Goal: Obtain resource: Obtain resource

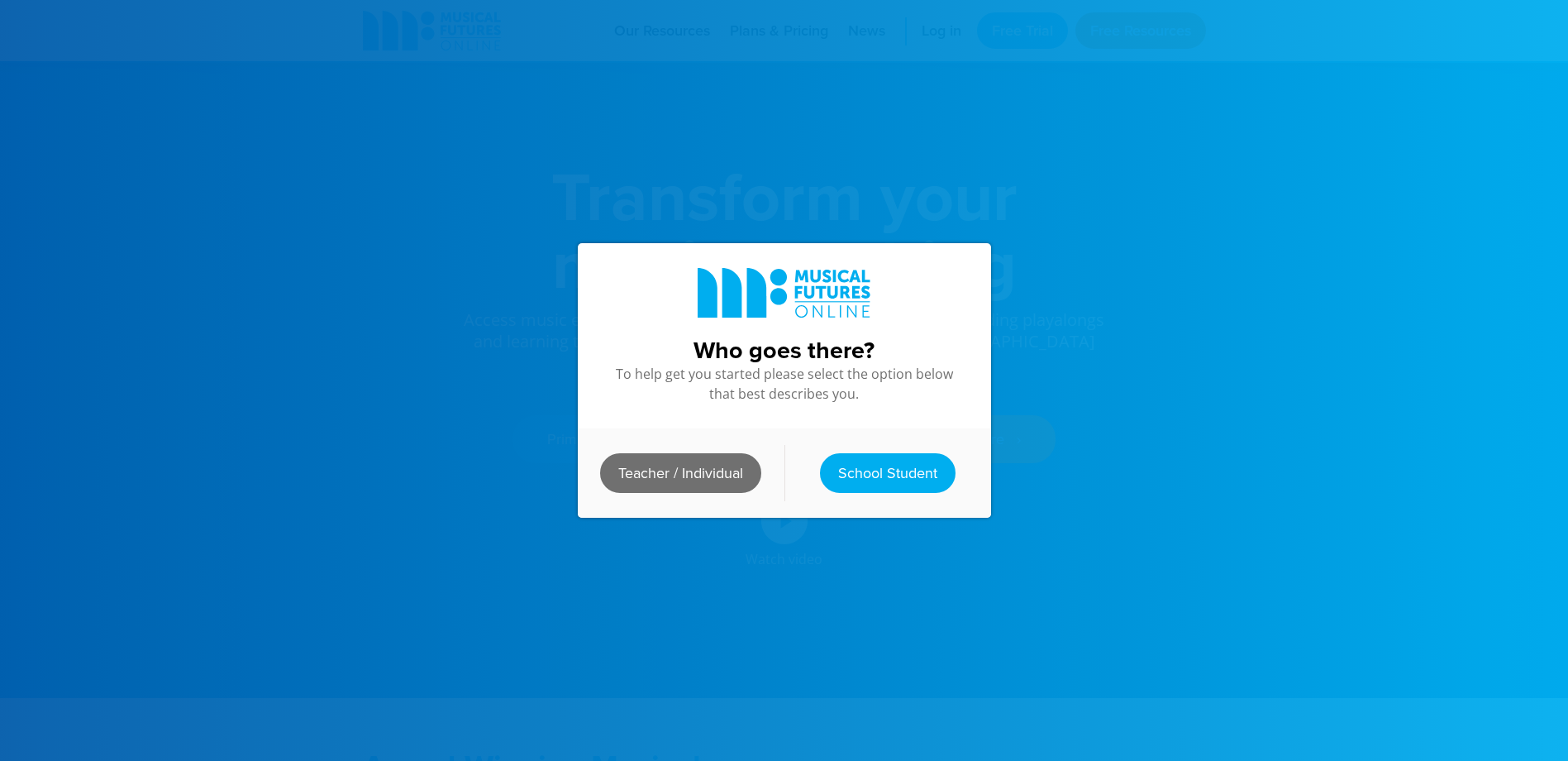
click at [689, 473] on link "Teacher / Individual" at bounding box center [681, 473] width 162 height 39
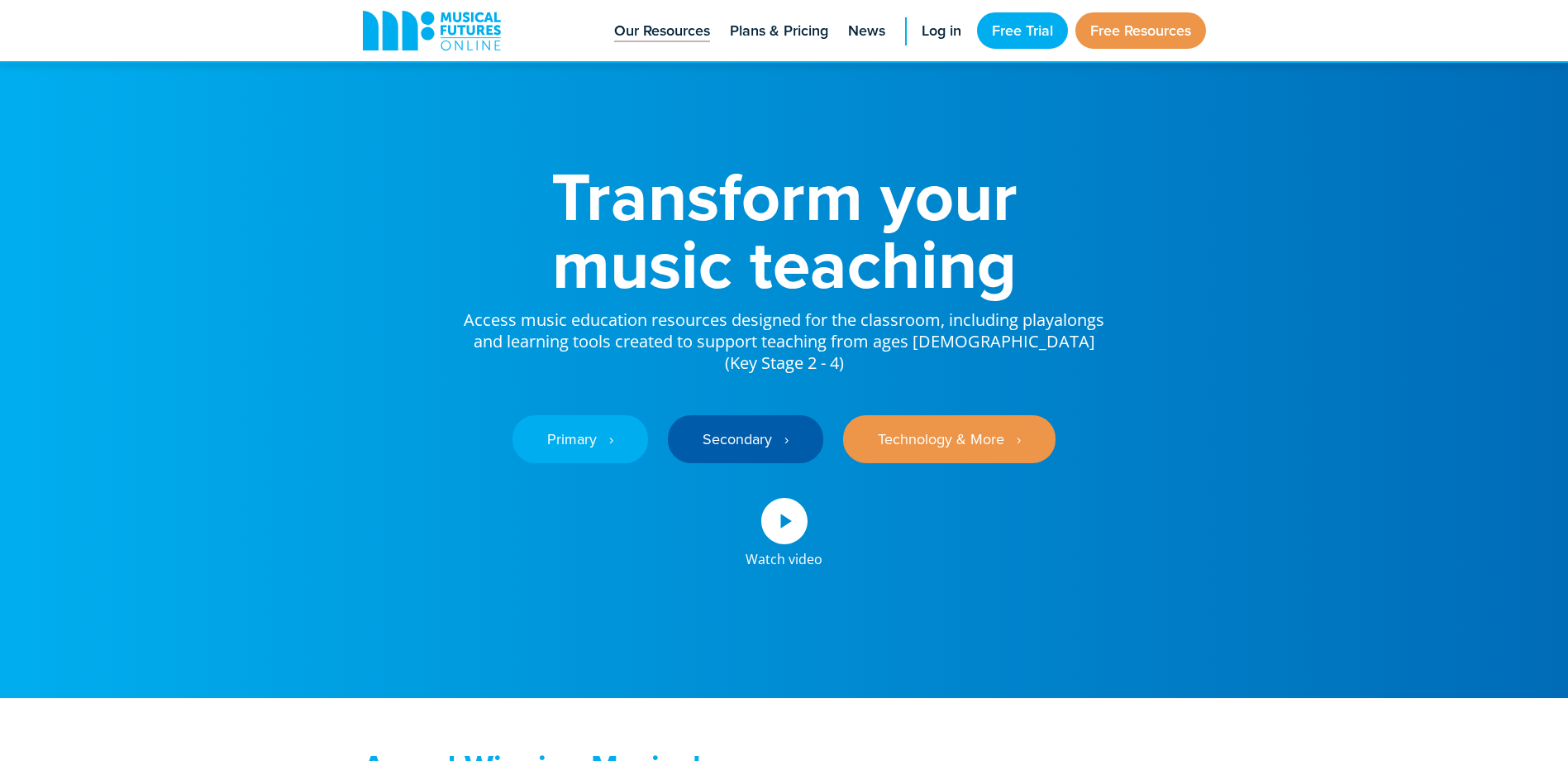
click at [649, 31] on span "Our Resources" at bounding box center [662, 31] width 96 height 23
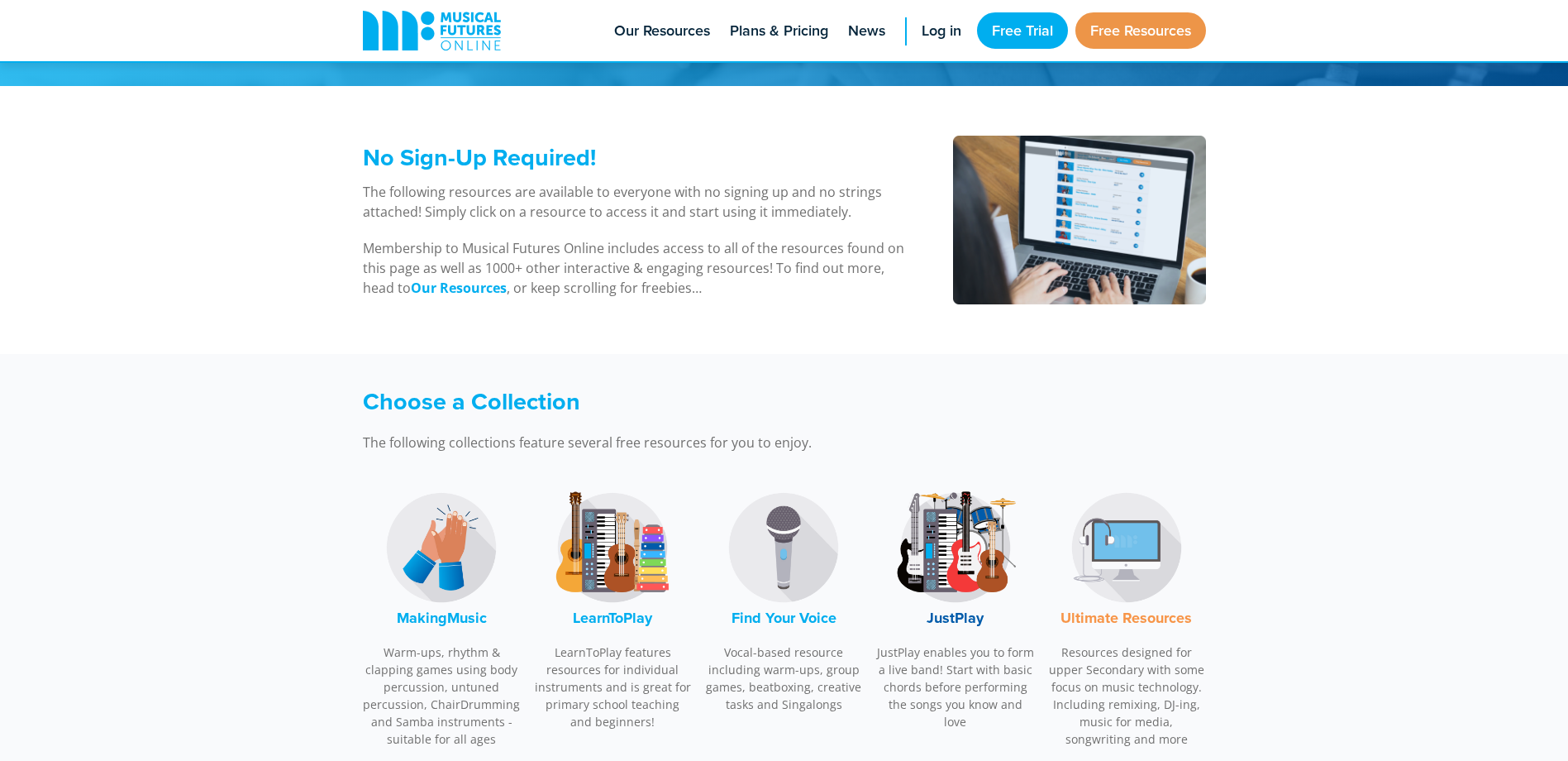
scroll to position [248, 0]
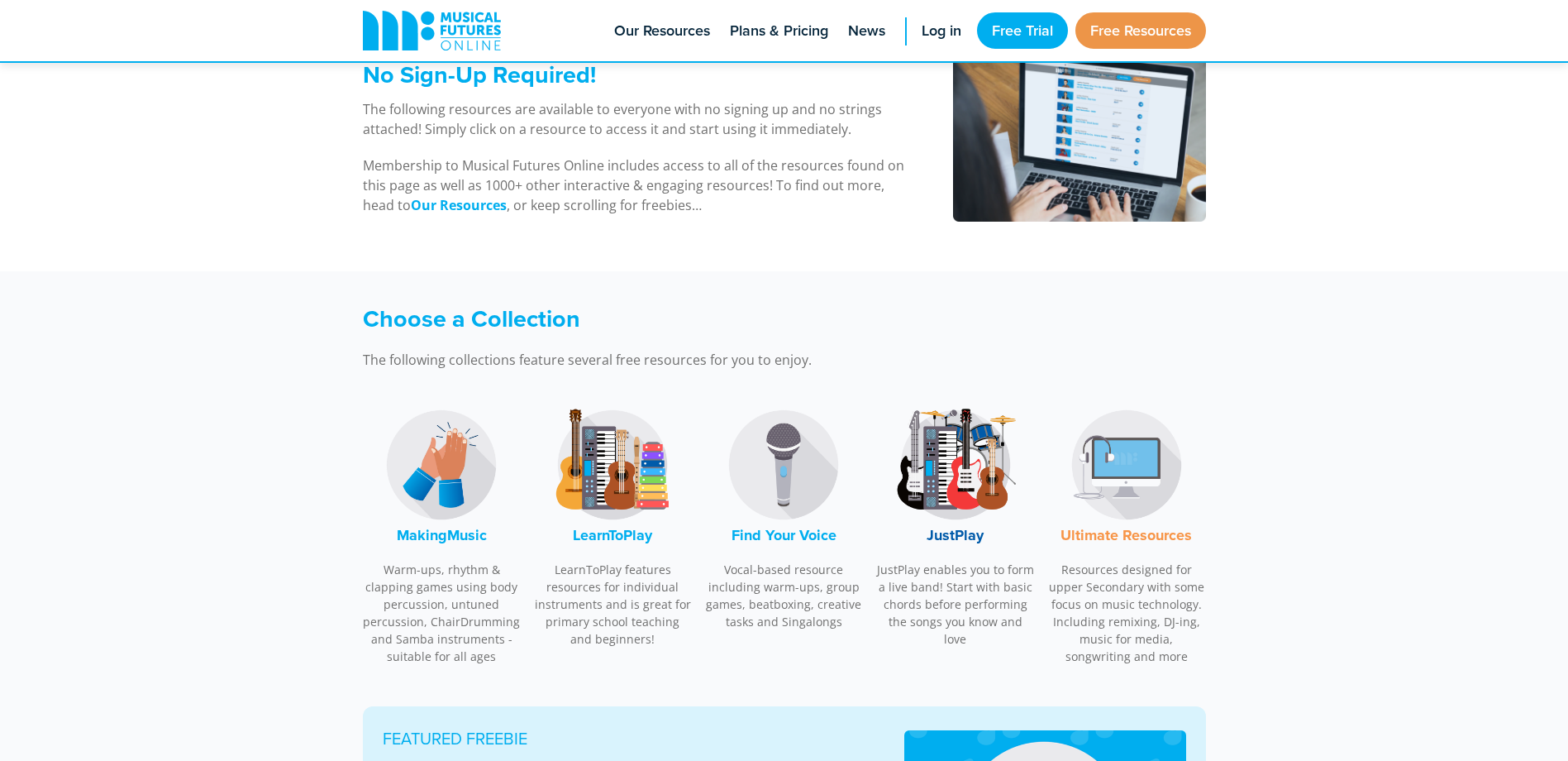
click at [439, 461] on img at bounding box center [442, 465] width 124 height 124
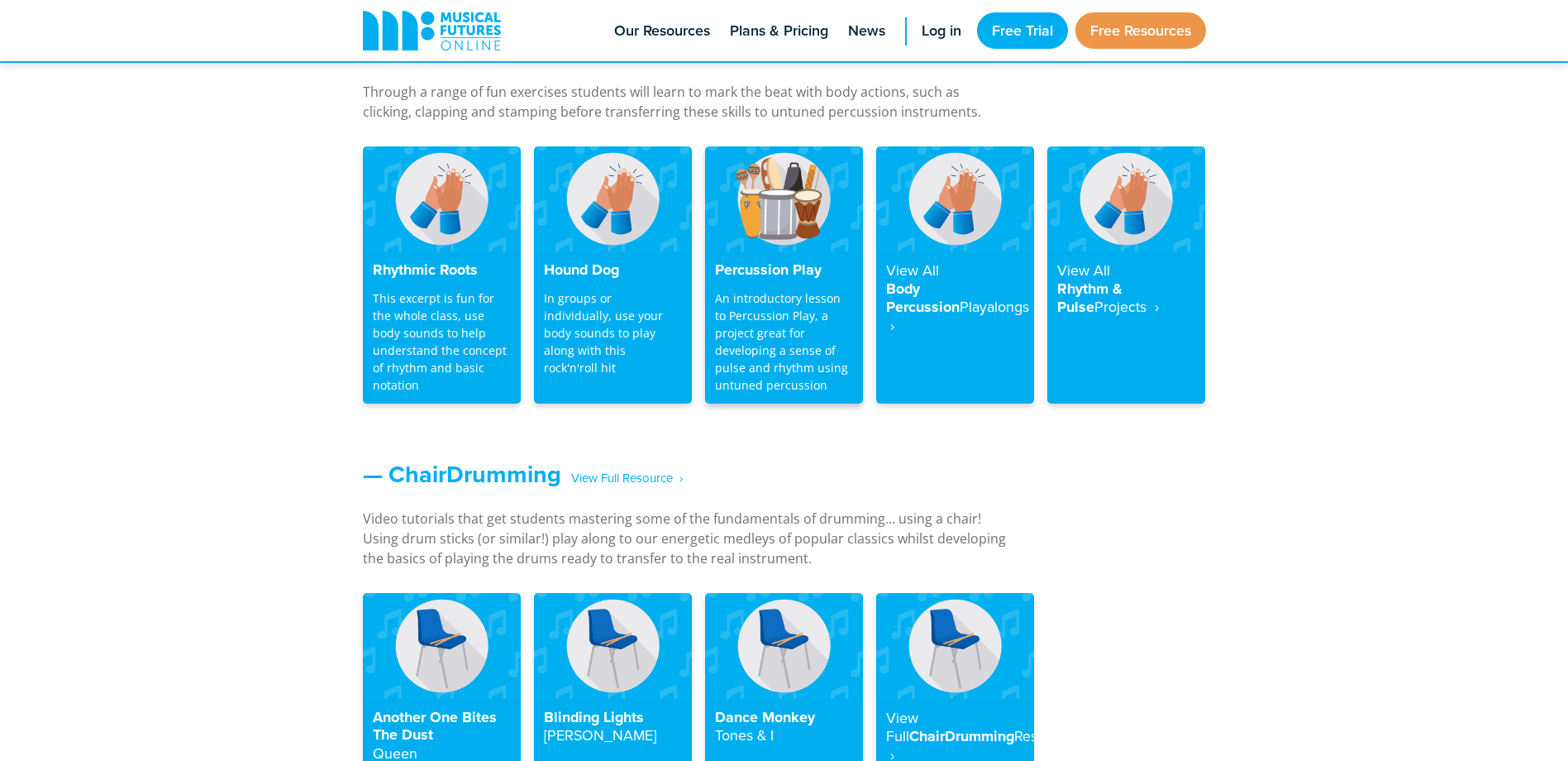
scroll to position [1636, 0]
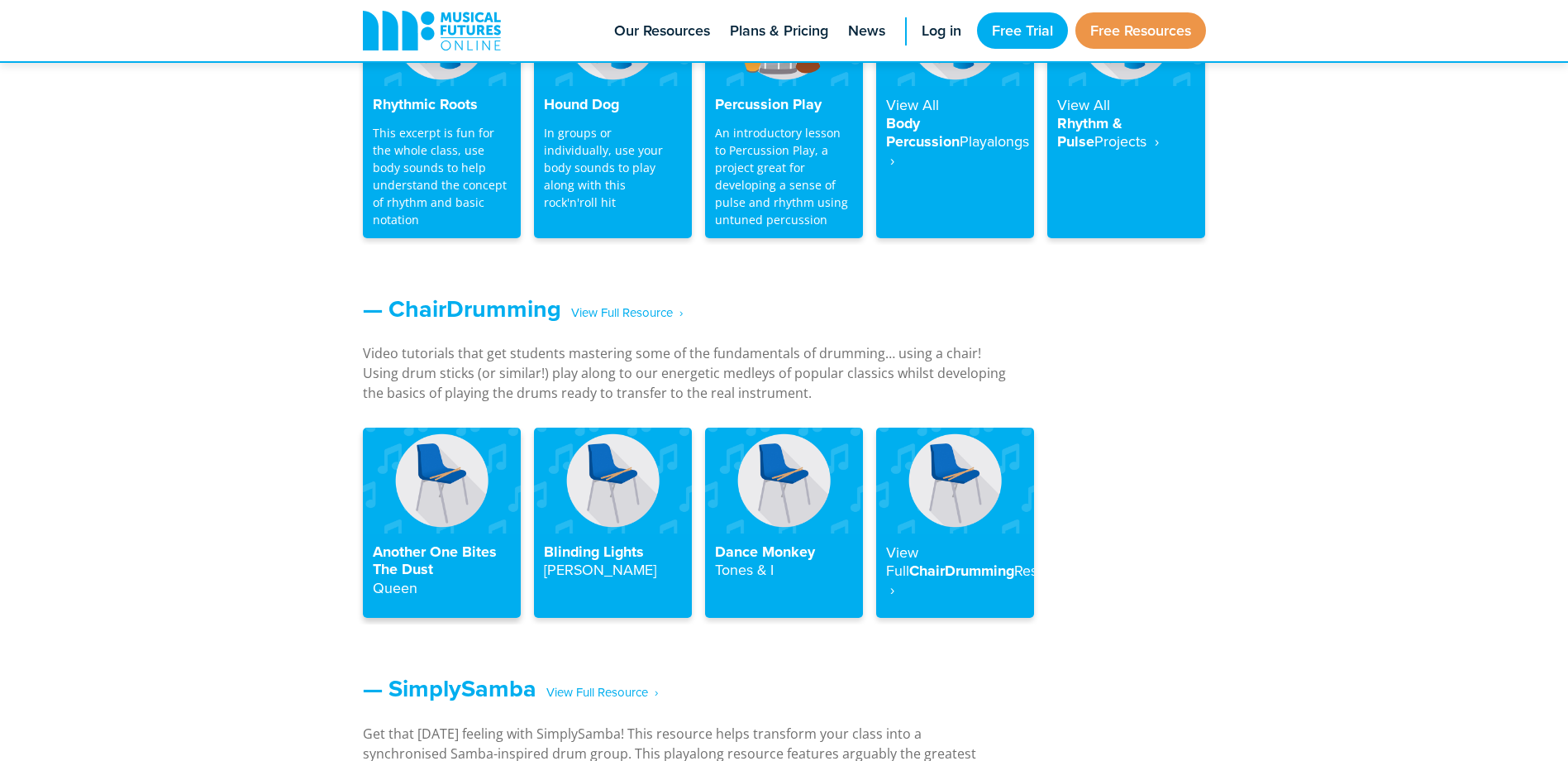
click at [444, 539] on div "Another One Bites The Dust Queen" at bounding box center [442, 576] width 158 height 85
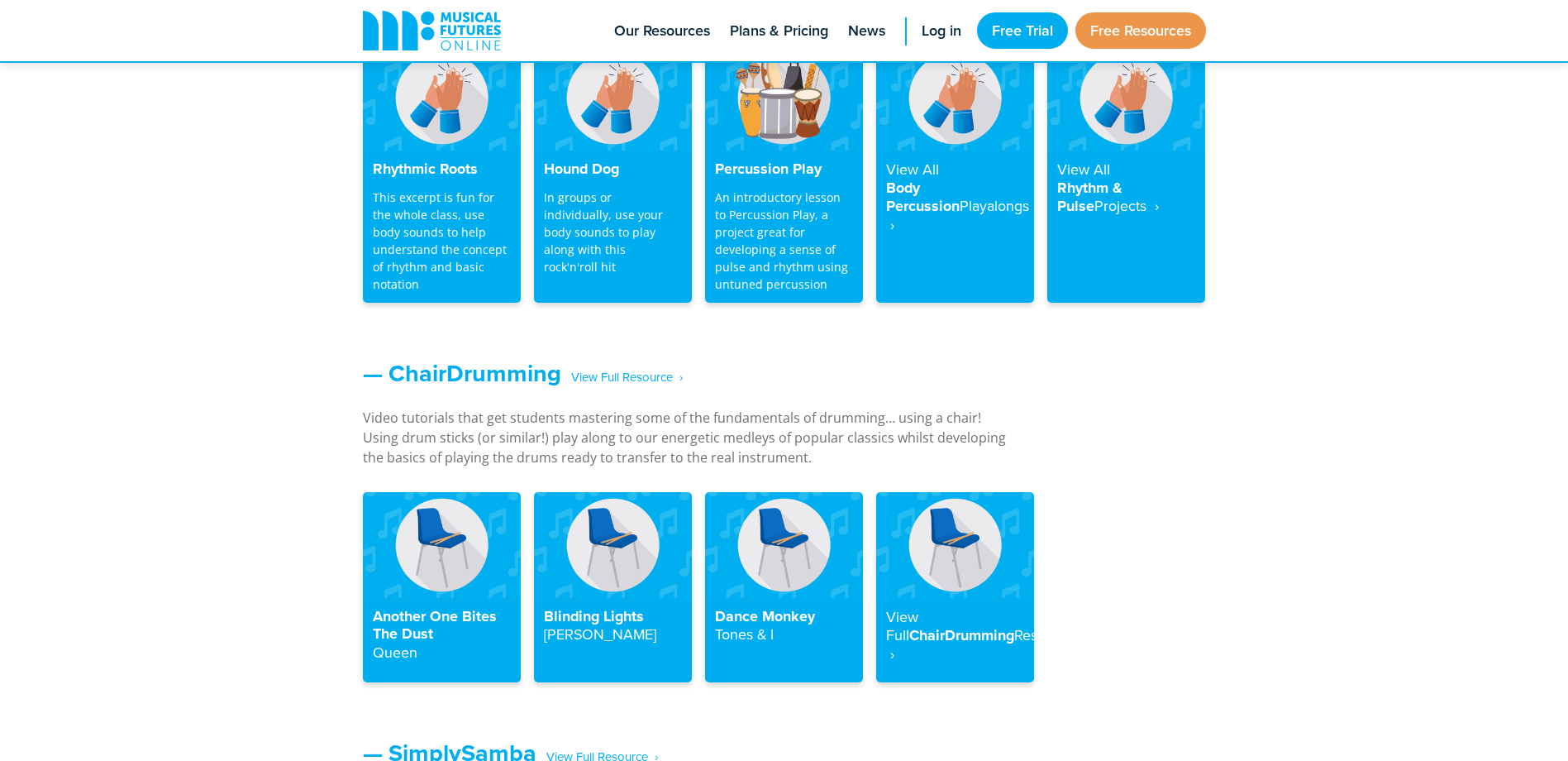
scroll to position [1736, 0]
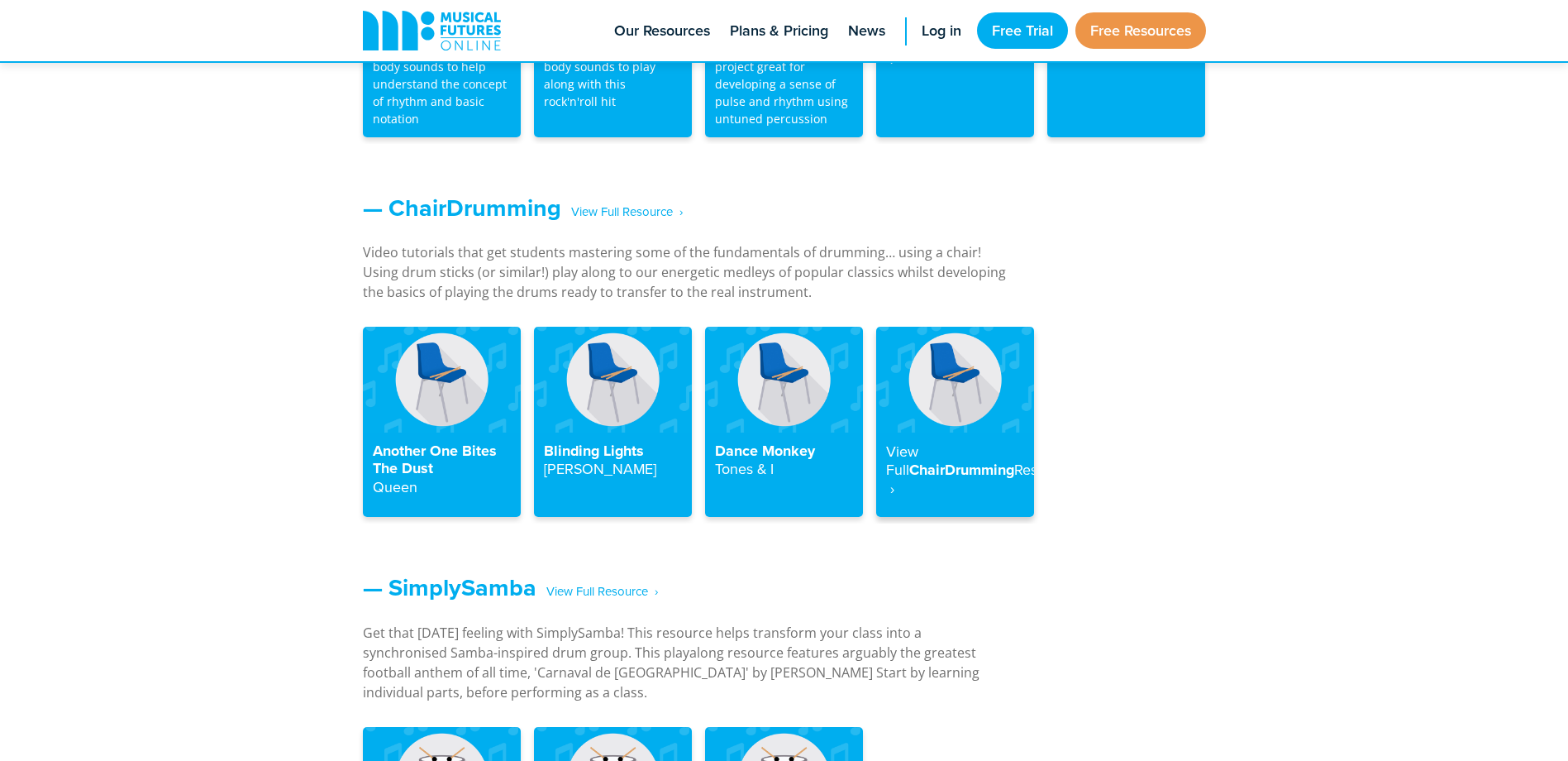
click at [915, 493] on strong "Resource ‎ ›" at bounding box center [980, 478] width 189 height 39
